Goal: Task Accomplishment & Management: Use online tool/utility

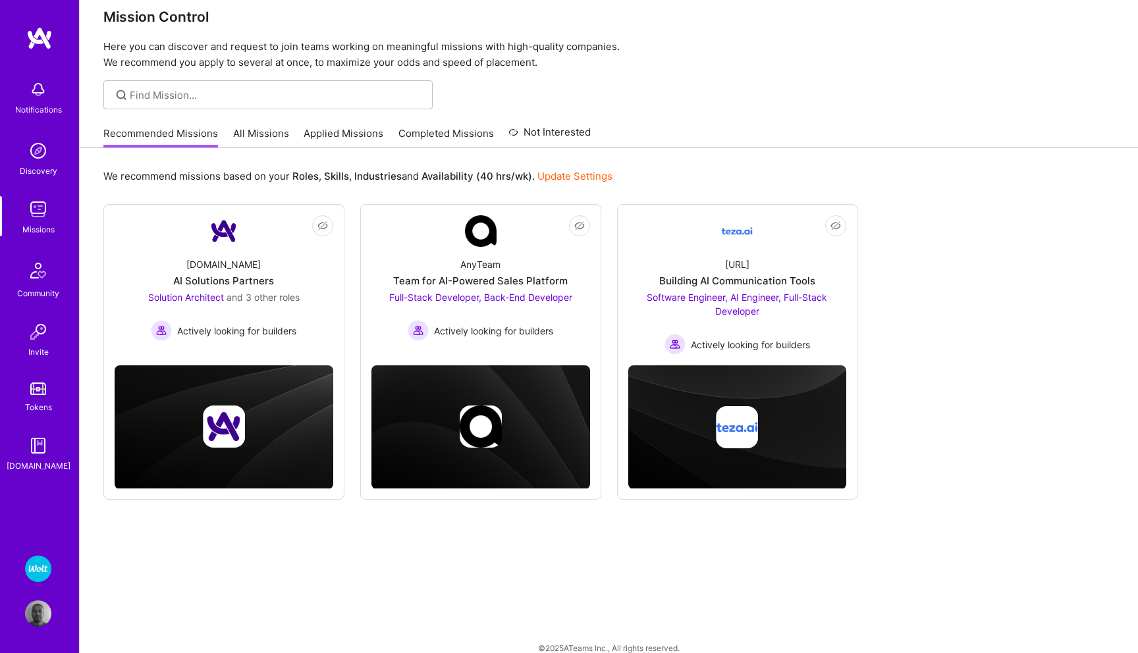
scroll to position [26, 0]
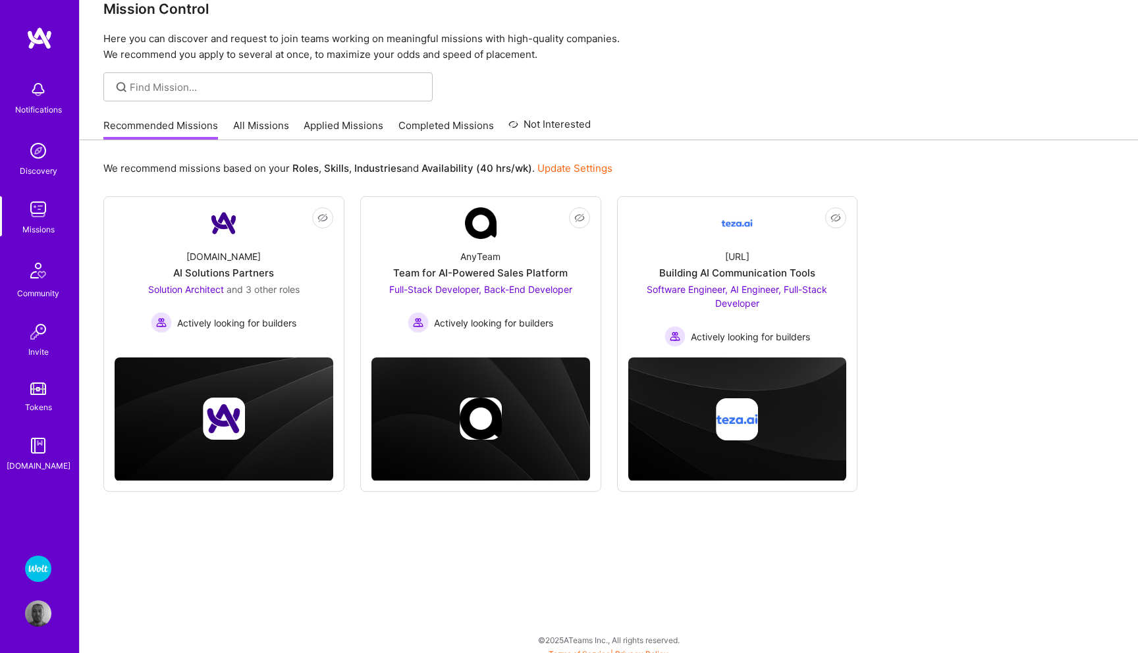
click at [238, 122] on link "All Missions" at bounding box center [261, 130] width 56 height 22
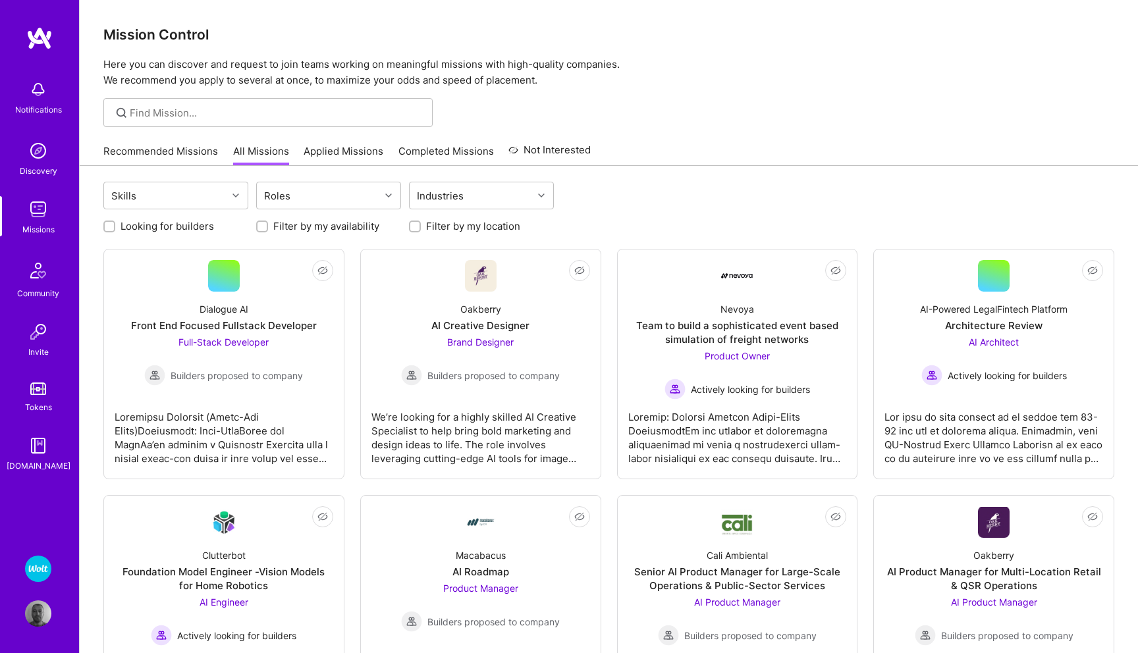
click at [109, 225] on input "Looking for builders" at bounding box center [110, 227] width 9 height 9
checkbox input "true"
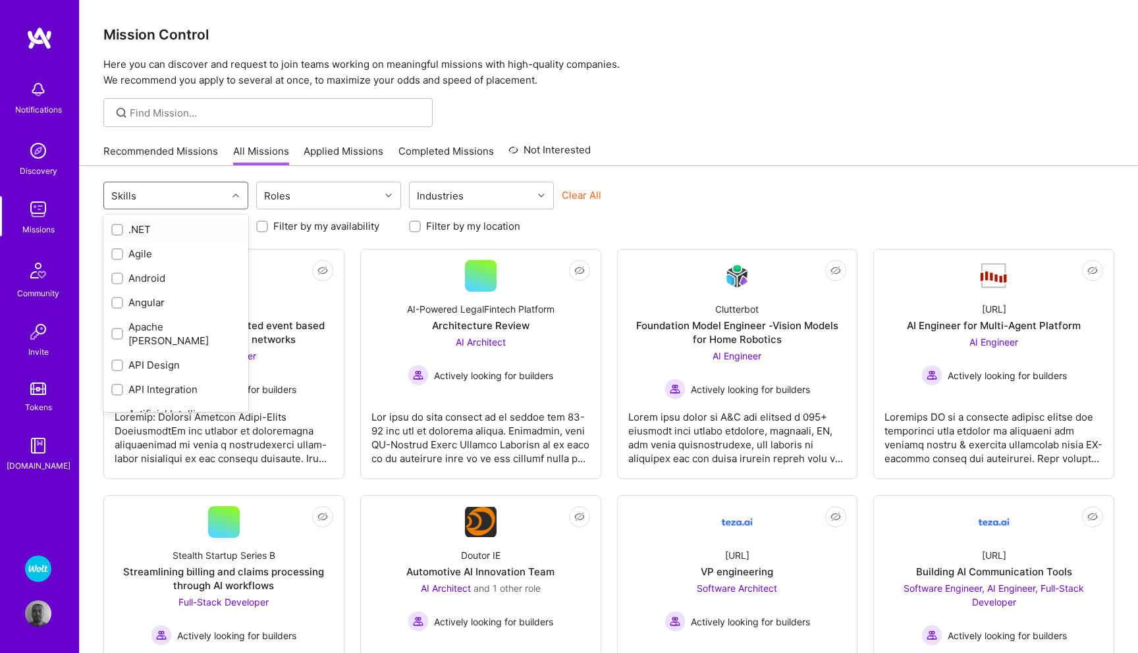
click at [234, 192] on icon at bounding box center [235, 195] width 7 height 7
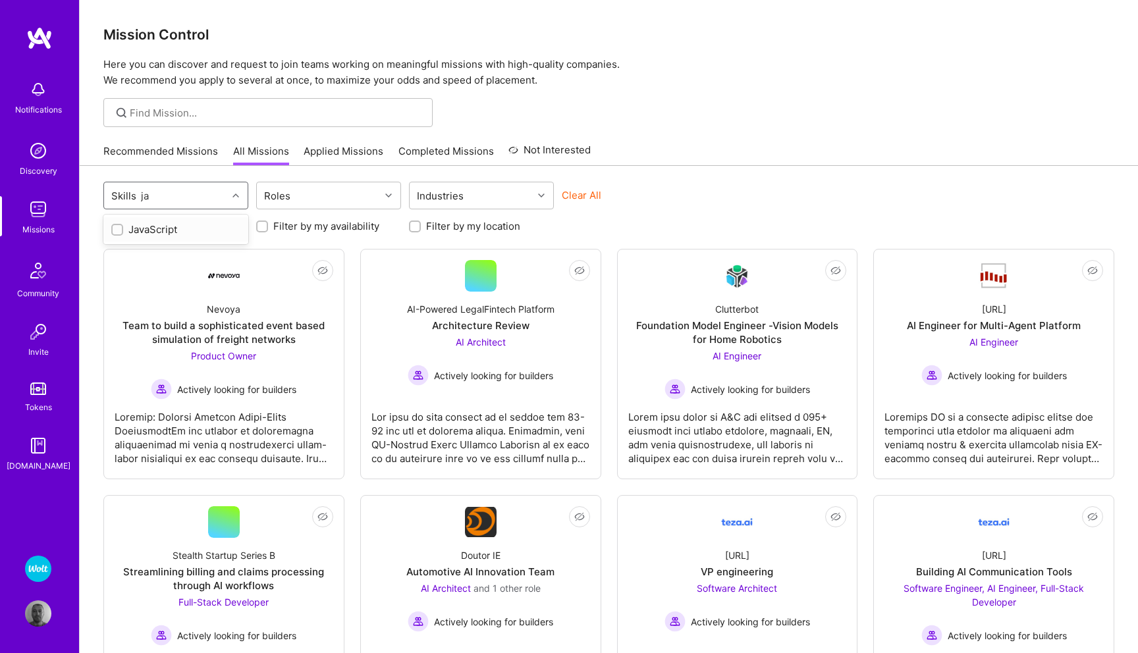
type input "j"
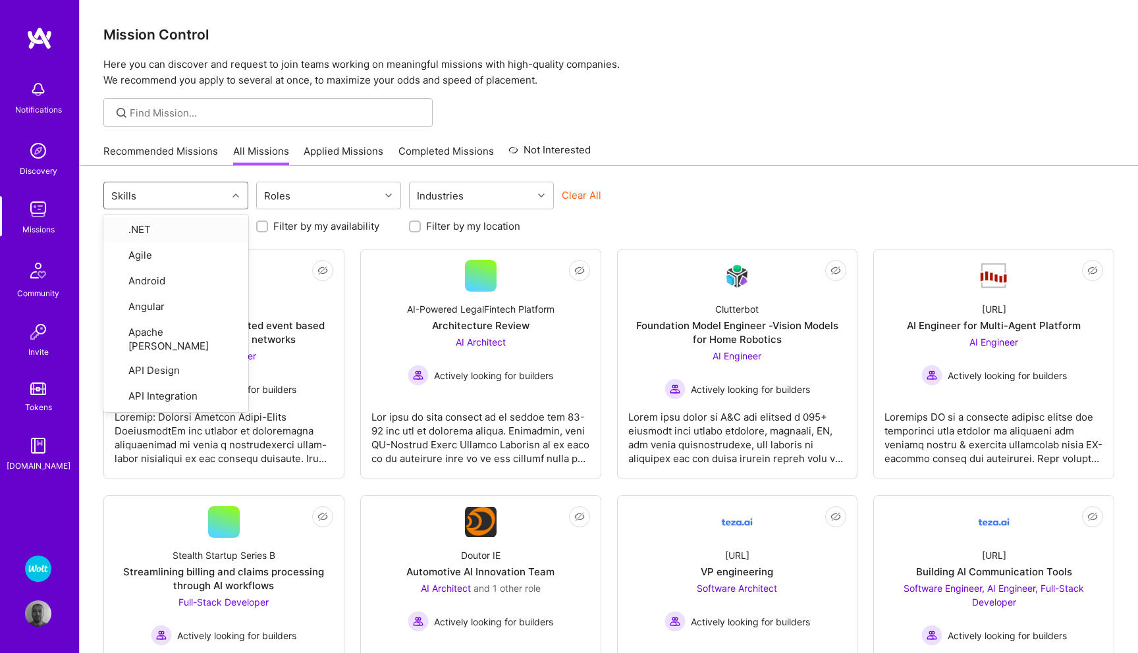
click at [680, 153] on div "Recommended Missions All Missions Applied Missions Completed Missions Not Inter…" at bounding box center [608, 151] width 1011 height 28
